Goal: Task Accomplishment & Management: Complete application form

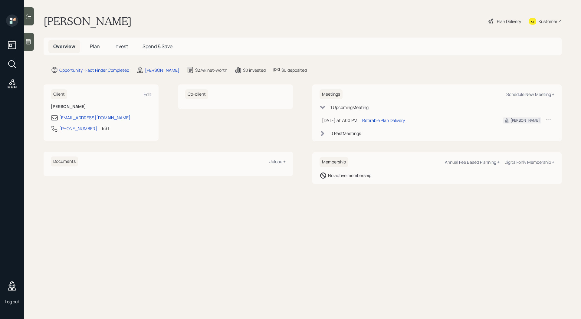
click at [505, 20] on div "Plan Delivery" at bounding box center [509, 21] width 24 height 6
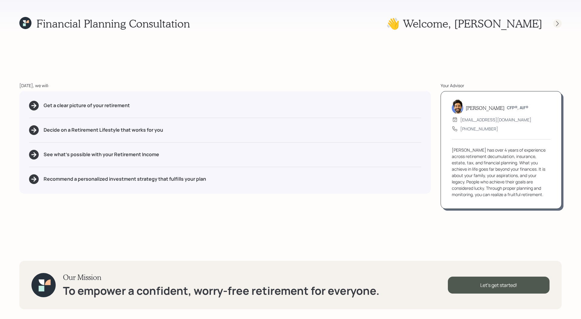
click at [558, 23] on icon at bounding box center [557, 24] width 6 height 6
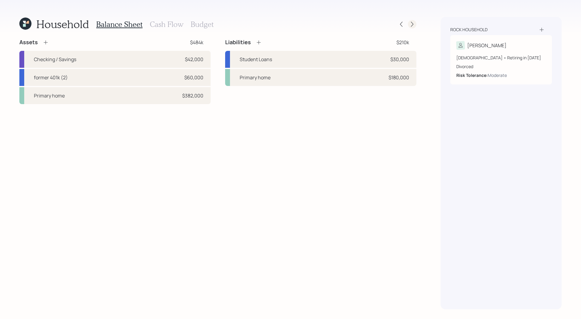
click at [413, 21] on icon at bounding box center [412, 24] width 6 height 6
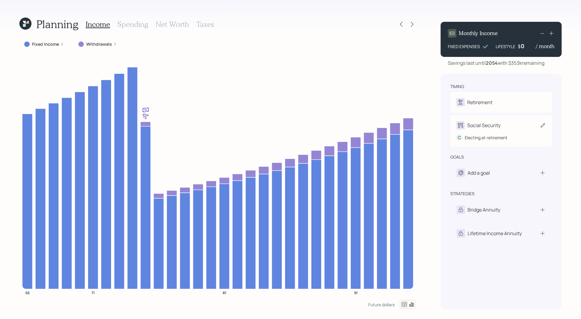
click at [522, 128] on div "Social Security" at bounding box center [501, 125] width 90 height 8
select select "8"
